Goal: Contribute content: Contribute content

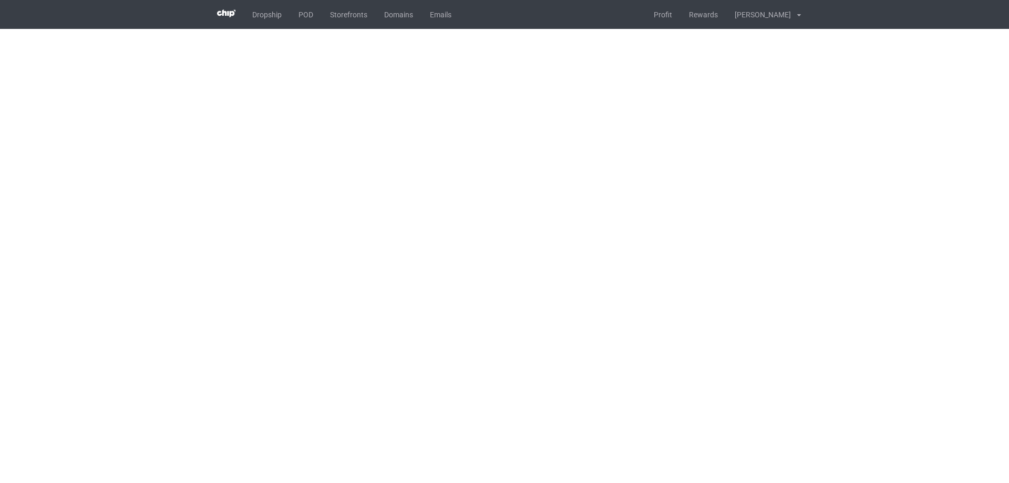
click at [202, 136] on body "Dropship POD Storefronts Domains Emails Profit Rewards [PERSON_NAME] Settings T…" at bounding box center [504, 241] width 1009 height 483
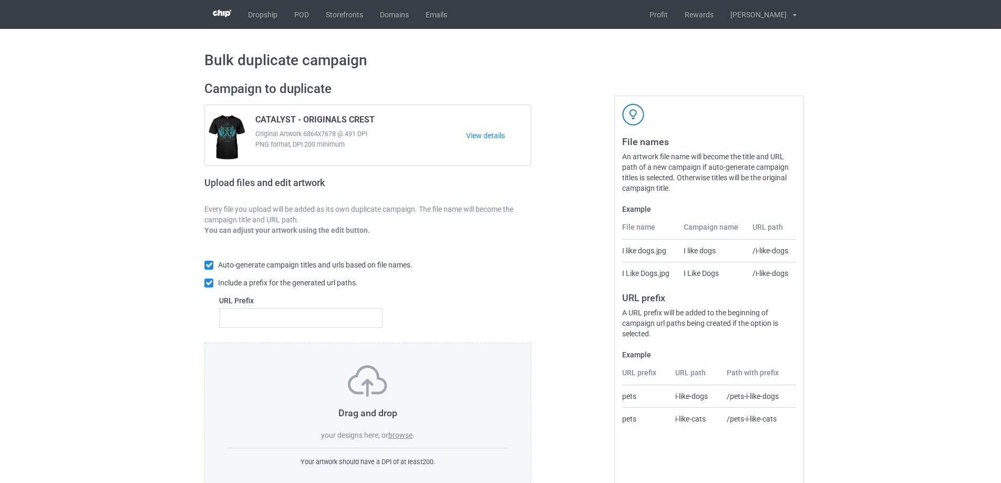
drag, startPoint x: 389, startPoint y: 430, endPoint x: 406, endPoint y: 442, distance: 20.4
click at [389, 431] on div "Drag and drop your designs here, or browse ." at bounding box center [368, 402] width 282 height 75
click at [404, 437] on label "browse" at bounding box center [400, 435] width 24 height 8
click at [0, 0] on input "browse" at bounding box center [0, 0] width 0 height 0
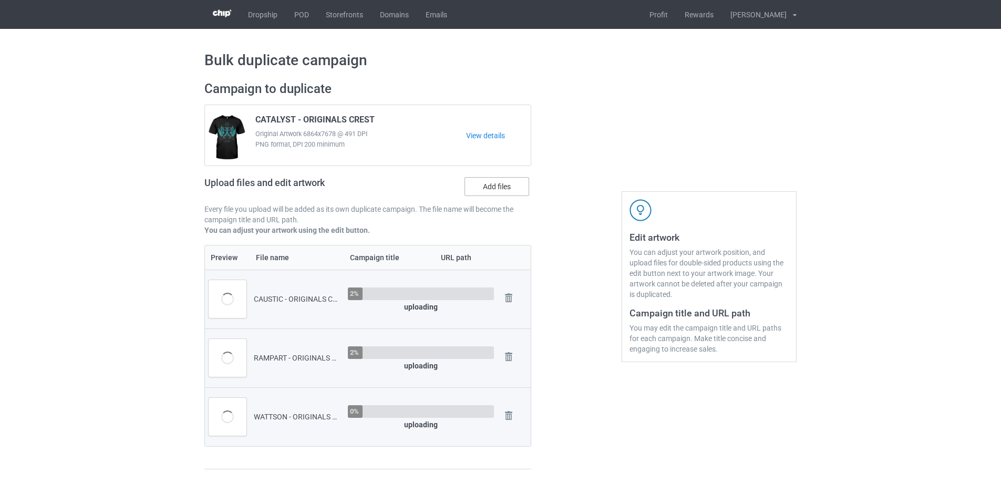
click at [484, 185] on label "Add files" at bounding box center [497, 186] width 65 height 19
click at [0, 0] on input "Add files" at bounding box center [0, 0] width 0 height 0
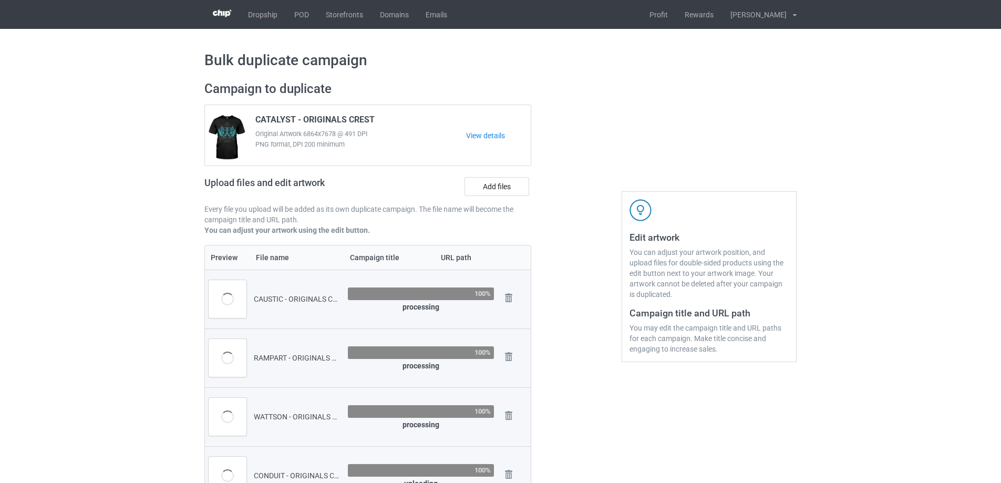
click at [486, 198] on div "Upload files and edit artwork Add files" at bounding box center [367, 188] width 327 height 30
click at [484, 191] on label "Add files" at bounding box center [497, 186] width 65 height 19
click at [0, 0] on input "Add files" at bounding box center [0, 0] width 0 height 0
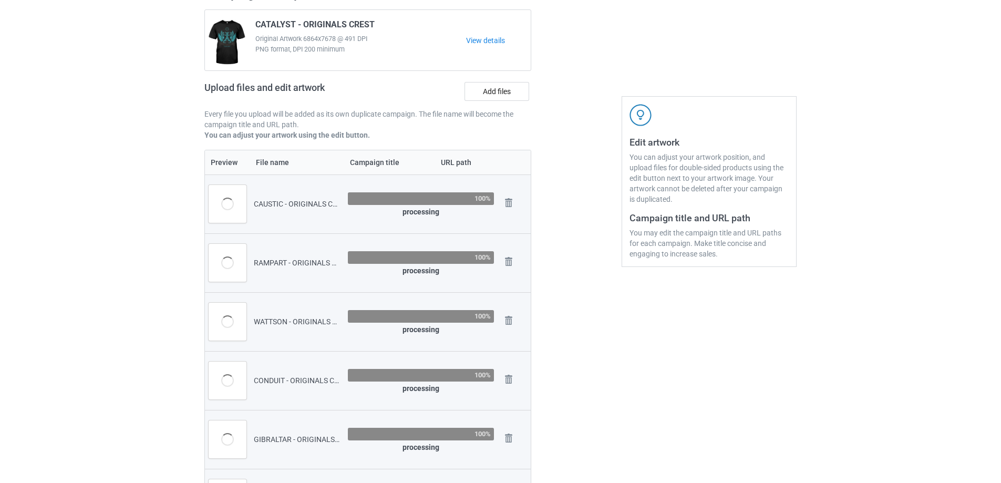
scroll to position [105, 0]
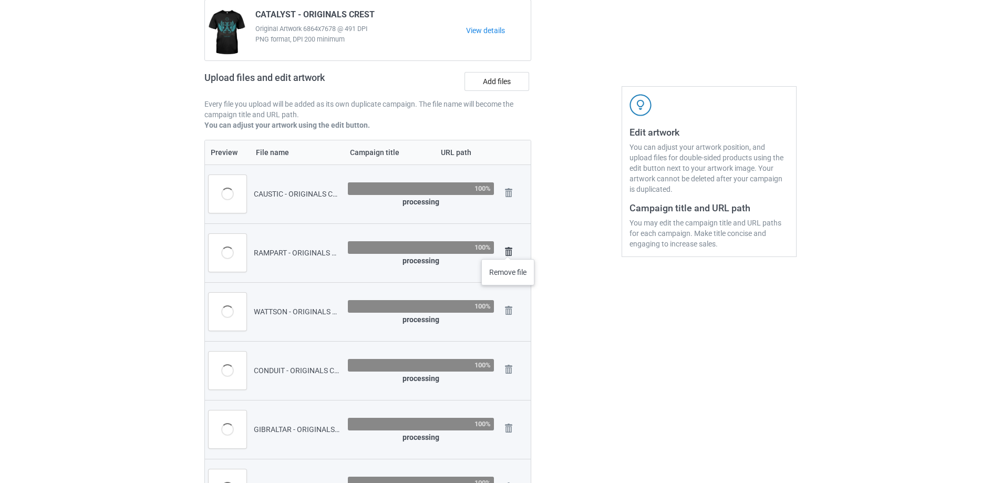
click at [508, 249] on img at bounding box center [508, 251] width 15 height 15
click at [0, 0] on img at bounding box center [0, 0] width 0 height 0
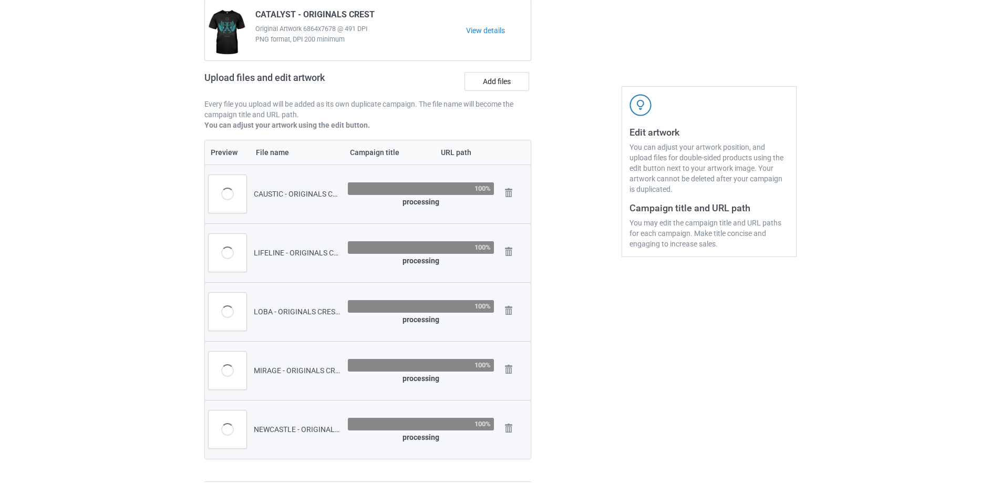
click at [0, 0] on img at bounding box center [0, 0] width 0 height 0
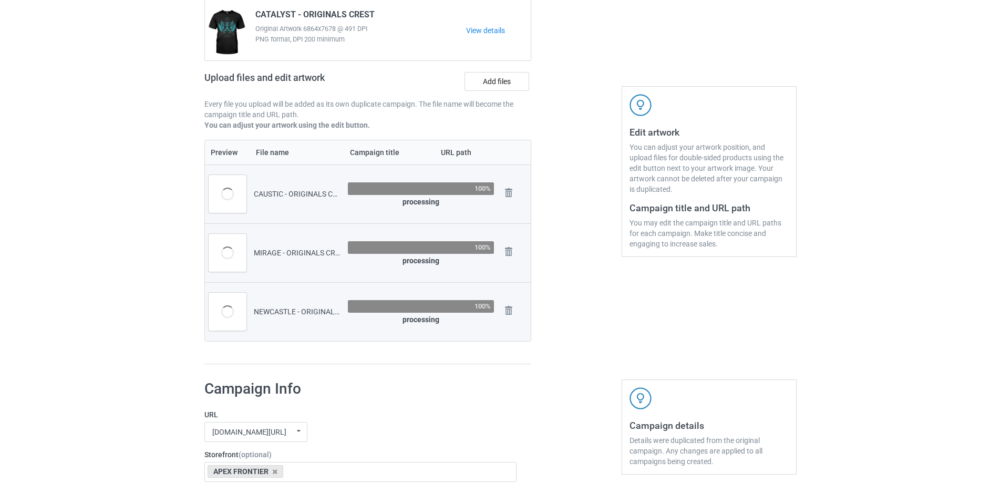
click at [0, 0] on img at bounding box center [0, 0] width 0 height 0
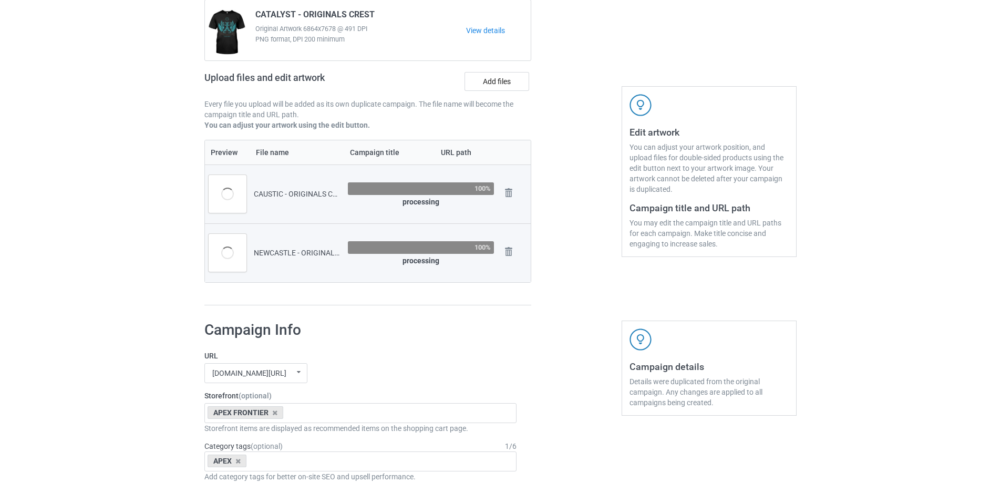
click at [0, 0] on img at bounding box center [0, 0] width 0 height 0
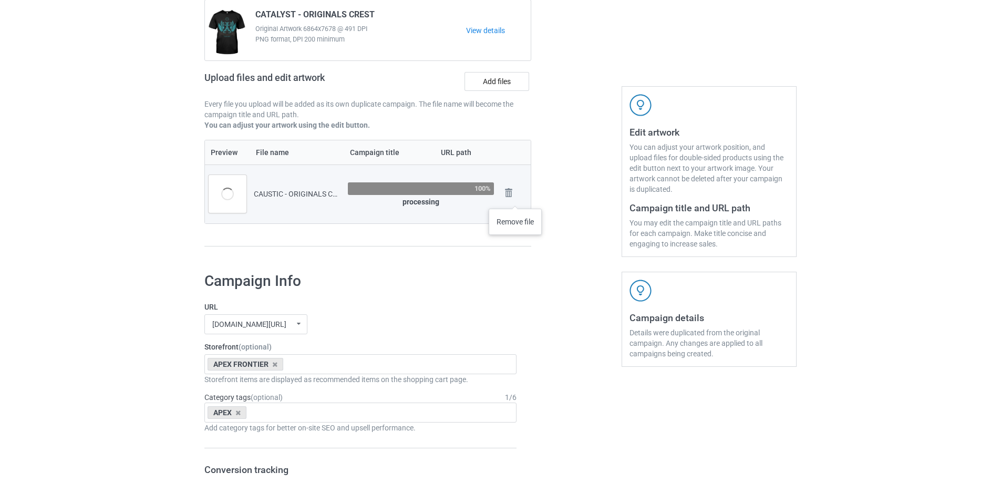
click at [0, 0] on img at bounding box center [0, 0] width 0 height 0
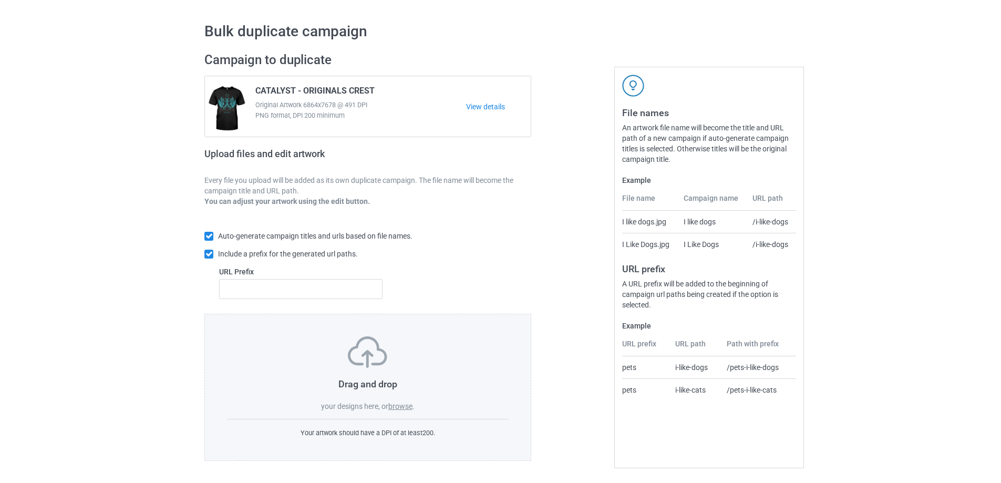
scroll to position [29, 0]
click at [388, 412] on div "Drag and drop your designs here, or browse . Your artwork should have a DPI of …" at bounding box center [367, 387] width 327 height 147
click at [392, 406] on label "browse" at bounding box center [400, 406] width 24 height 8
click at [0, 0] on input "browse" at bounding box center [0, 0] width 0 height 0
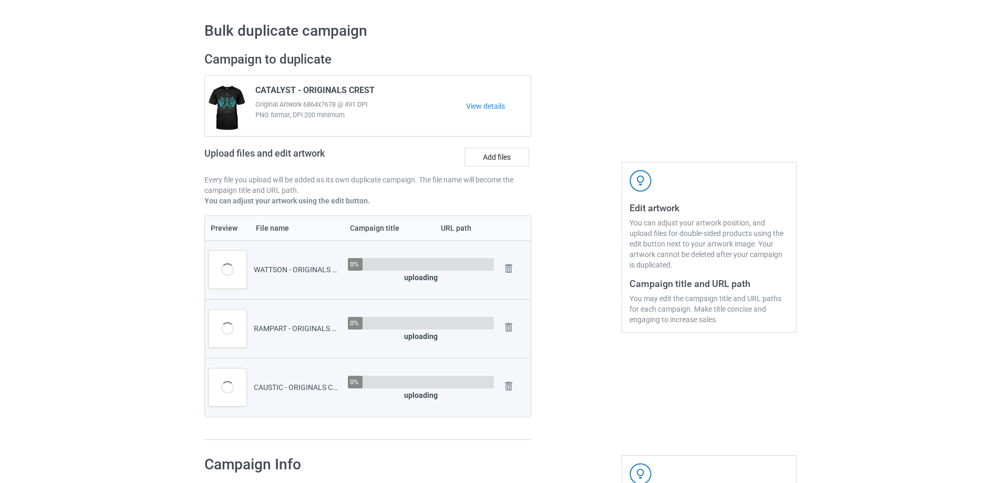
scroll to position [105, 0]
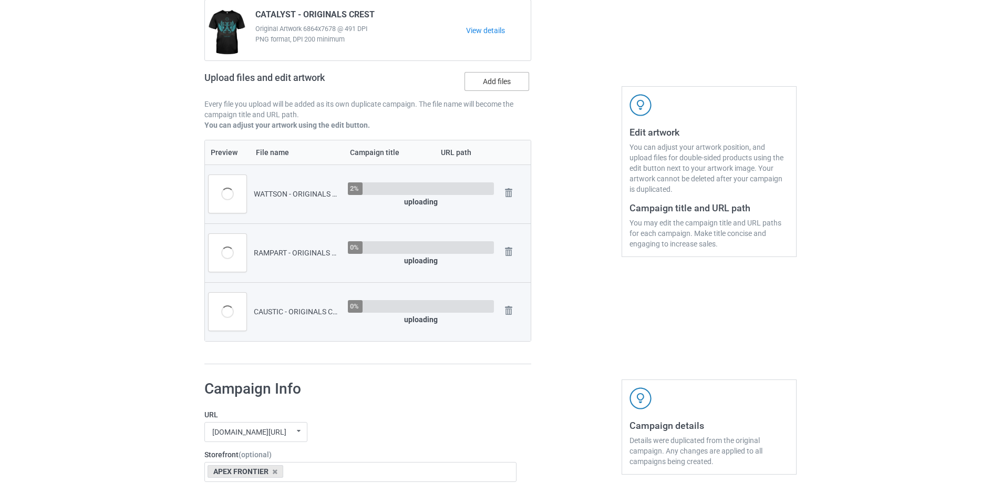
click at [512, 87] on label "Add files" at bounding box center [497, 81] width 65 height 19
click at [0, 0] on input "Add files" at bounding box center [0, 0] width 0 height 0
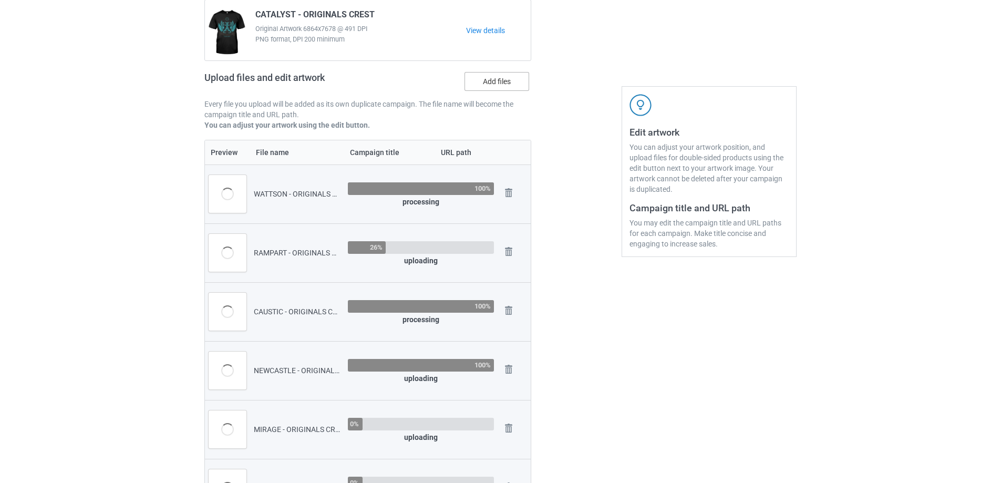
click at [491, 84] on label "Add files" at bounding box center [497, 81] width 65 height 19
click at [0, 0] on input "Add files" at bounding box center [0, 0] width 0 height 0
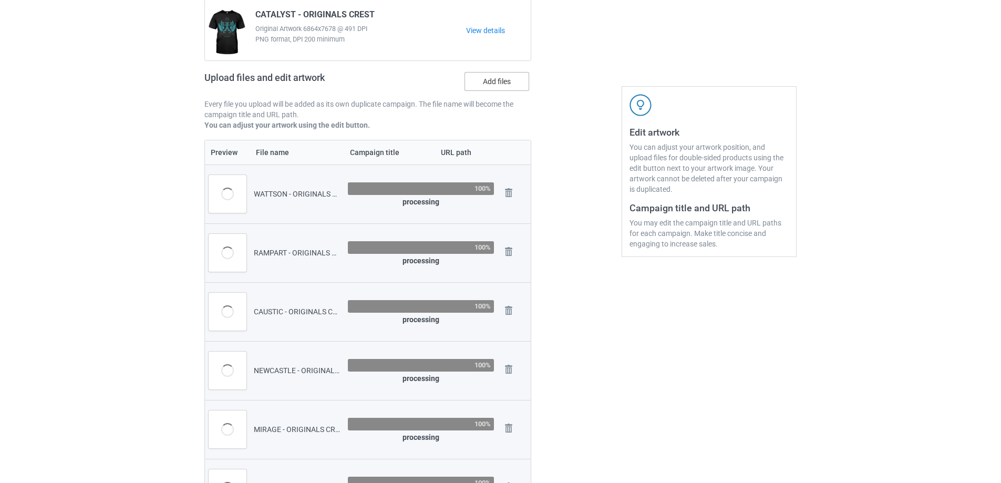
click at [495, 88] on label "Add files" at bounding box center [497, 81] width 65 height 19
click at [0, 0] on input "Add files" at bounding box center [0, 0] width 0 height 0
click at [488, 78] on label "Add files" at bounding box center [497, 81] width 65 height 19
click at [0, 0] on input "Add files" at bounding box center [0, 0] width 0 height 0
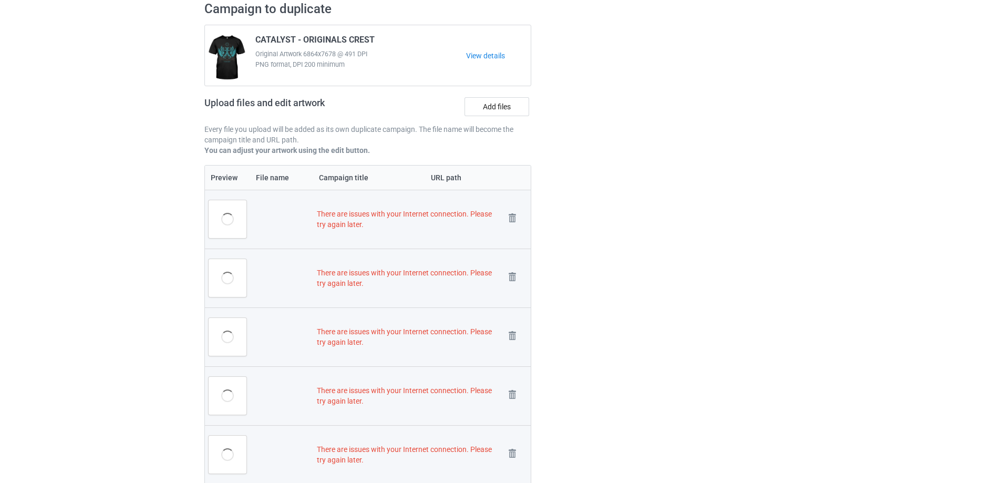
scroll to position [411, 0]
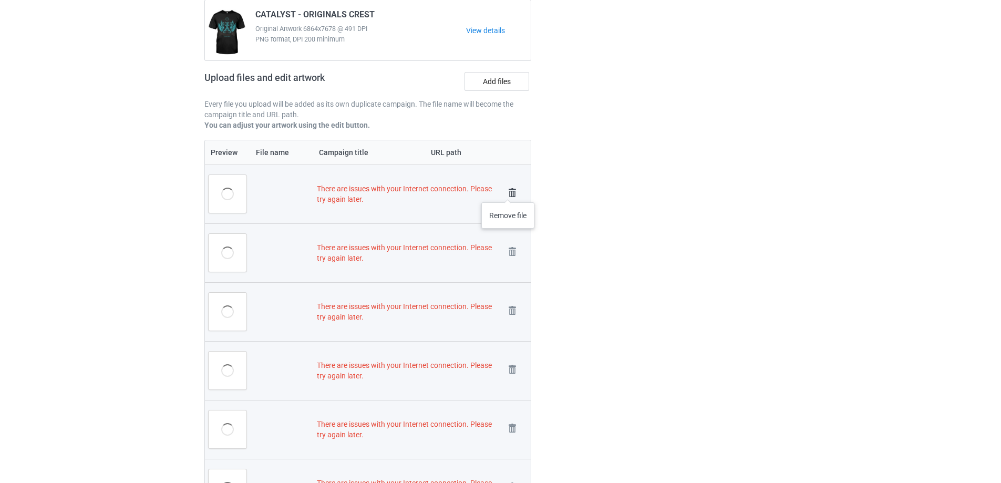
click at [508, 192] on img at bounding box center [512, 193] width 15 height 15
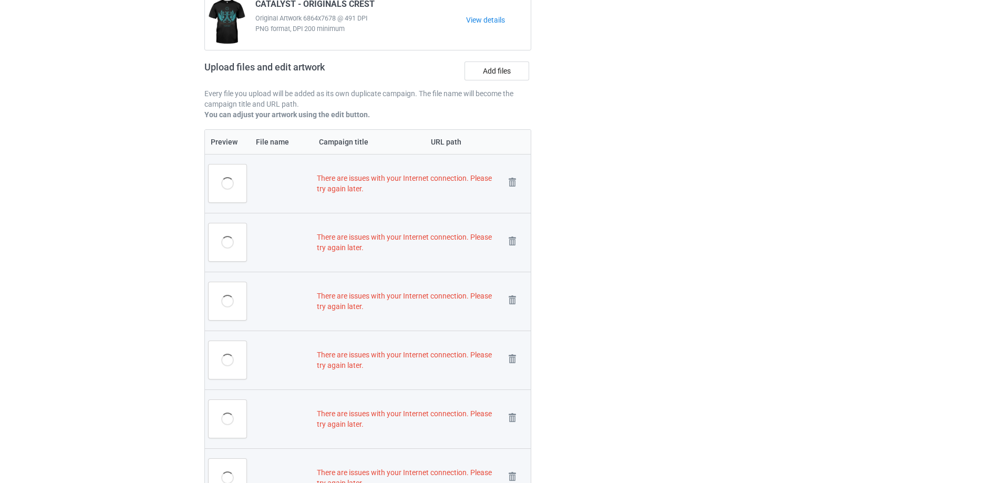
scroll to position [401, 0]
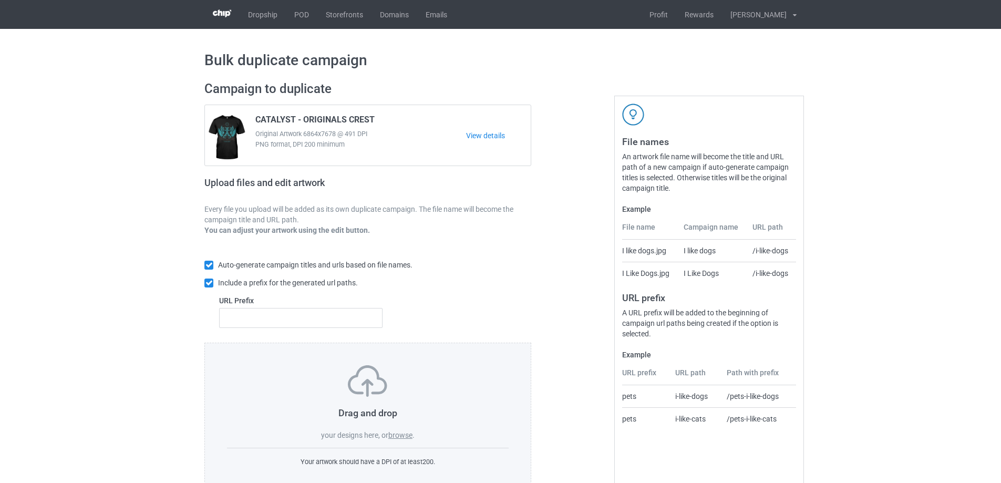
click at [409, 438] on label "browse" at bounding box center [400, 435] width 24 height 8
click at [0, 0] on input "browse" at bounding box center [0, 0] width 0 height 0
